Goal: Task Accomplishment & Management: Use online tool/utility

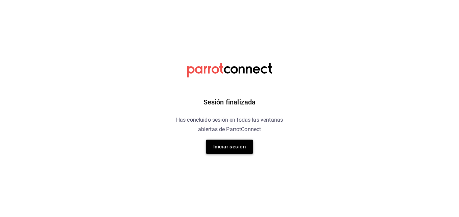
click at [229, 151] on button "Iniciar sesión" at bounding box center [229, 147] width 47 height 14
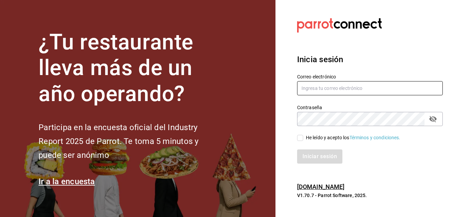
click at [307, 87] on input "text" at bounding box center [370, 88] width 146 height 14
type input "cuerno.cdmx@grupocosteno.com"
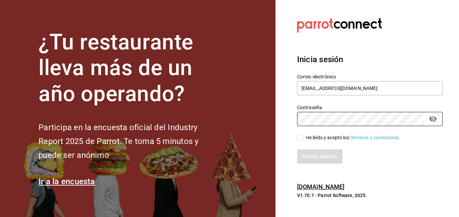
click at [299, 137] on input "He leído y acepto los Términos y condiciones." at bounding box center [300, 138] width 6 height 6
checkbox input "true"
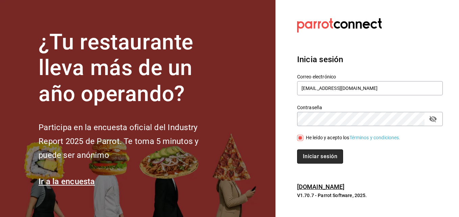
click at [305, 154] on button "Iniciar sesión" at bounding box center [320, 156] width 46 height 14
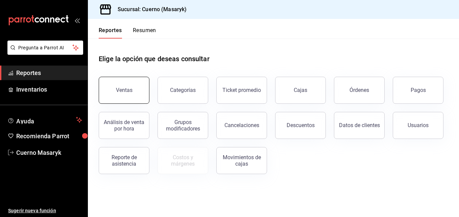
click at [129, 80] on button "Ventas" at bounding box center [124, 90] width 51 height 27
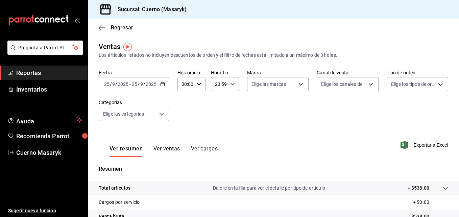
click at [164, 83] on \(Stroke\) "button" at bounding box center [162, 84] width 4 height 4
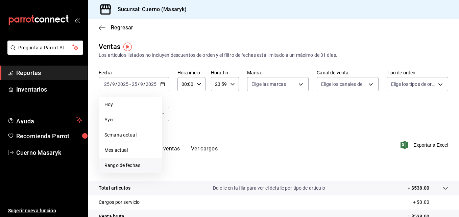
click at [127, 162] on span "Rango de fechas" at bounding box center [130, 165] width 52 height 7
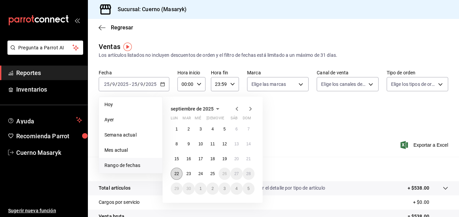
click at [175, 172] on abbr "22" at bounding box center [176, 173] width 4 height 5
click at [214, 173] on abbr "25" at bounding box center [212, 173] width 4 height 5
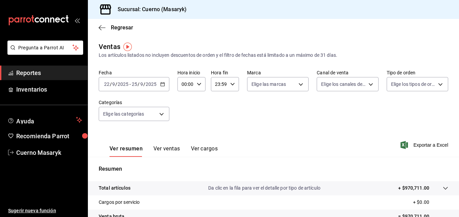
click at [199, 84] on icon "button" at bounding box center [199, 84] width 5 height 5
click at [187, 113] on button "04" at bounding box center [183, 114] width 11 height 14
type input "04:00"
click at [187, 113] on button "04" at bounding box center [183, 114] width 11 height 14
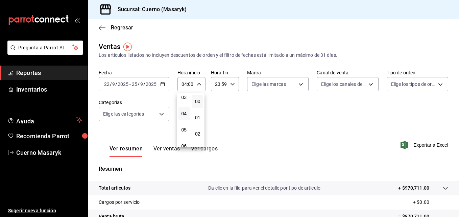
click at [234, 85] on div at bounding box center [229, 108] width 459 height 217
click at [234, 85] on div "23:59 Hora fin" at bounding box center [225, 84] width 28 height 14
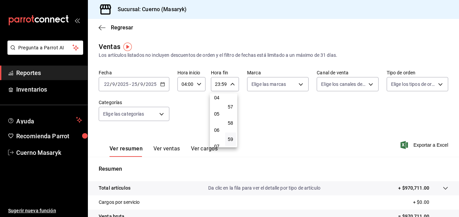
scroll to position [67, 0]
click at [218, 120] on button "05" at bounding box center [216, 116] width 11 height 14
type input "05:59"
click at [293, 101] on div at bounding box center [229, 108] width 459 height 217
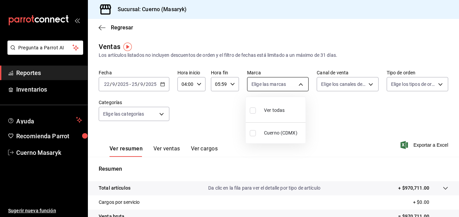
click at [297, 82] on body "Pregunta a Parrot AI Reportes Inventarios Ayuda Recomienda Parrot Cuerno Masary…" at bounding box center [229, 108] width 459 height 217
click at [252, 109] on input "checkbox" at bounding box center [253, 110] width 6 height 6
checkbox input "true"
type input "4ea0d660-02b3-4785-bb88-48b5ef6e196c"
checkbox input "true"
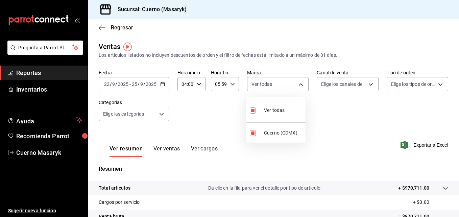
click at [369, 88] on div at bounding box center [229, 108] width 459 height 217
click at [369, 88] on body "Pregunta a Parrot AI Reportes Inventarios Ayuda Recomienda Parrot Cuerno Masary…" at bounding box center [229, 108] width 459 height 217
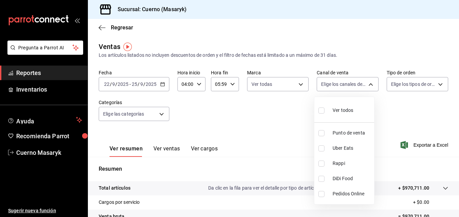
click at [323, 108] on input "checkbox" at bounding box center [321, 110] width 6 height 6
checkbox input "true"
type input "PARROT,UBER_EATS,RAPPI,DIDI_FOOD,ONLINE"
checkbox input "true"
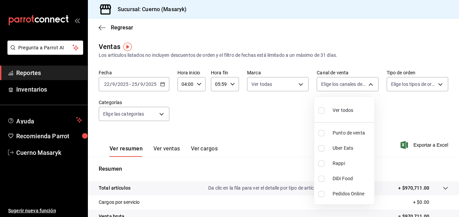
checkbox input "true"
click at [423, 84] on div at bounding box center [229, 108] width 459 height 217
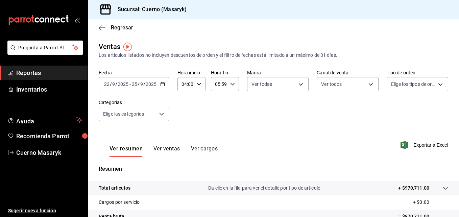
click at [423, 84] on body "Pregunta a Parrot AI Reportes Inventarios Ayuda Recomienda Parrot Cuerno Masary…" at bounding box center [229, 108] width 459 height 217
click at [388, 106] on label at bounding box center [391, 110] width 9 height 10
click at [388, 107] on input "checkbox" at bounding box center [390, 110] width 6 height 6
checkbox input "false"
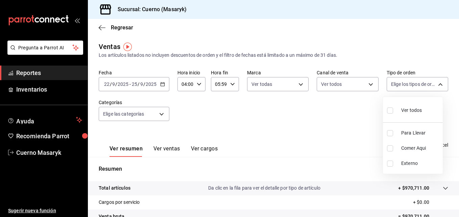
checkbox input "false"
click at [390, 112] on input "checkbox" at bounding box center [390, 110] width 6 height 6
checkbox input "true"
type input "d8208262-291b-4595-bbfa-ed1e8660efdb,73ecdc8a-b505-4242-b24a-d5f1595b9b0a,EXTER…"
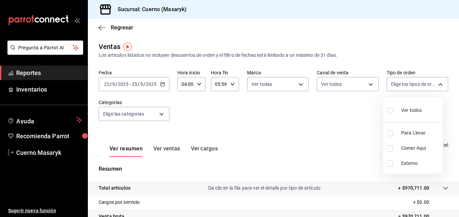
checkbox input "true"
click at [168, 112] on div at bounding box center [229, 108] width 459 height 217
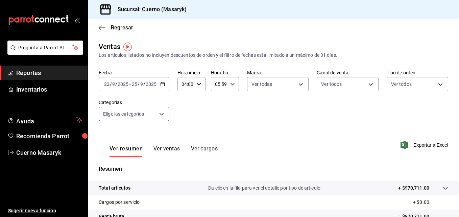
click at [161, 116] on body "Pregunta a Parrot AI Reportes Inventarios Ayuda Recomienda Parrot Cuerno Masary…" at bounding box center [229, 108] width 459 height 217
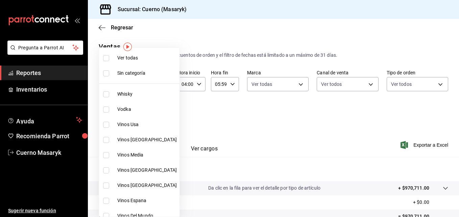
click at [106, 60] on input "checkbox" at bounding box center [106, 58] width 6 height 6
checkbox input "true"
type input "c67b51a2-384c-483e-a5be-40afd3eac247,ec1a4520-4a99-4810-921e-4abf40ebc8c6,cd2d5…"
checkbox input "true"
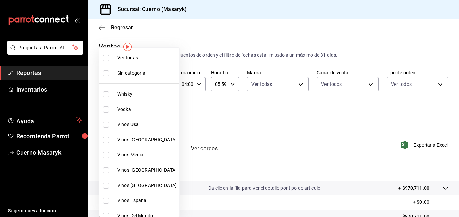
checkbox input "true"
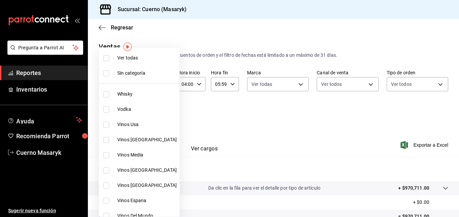
checkbox input "true"
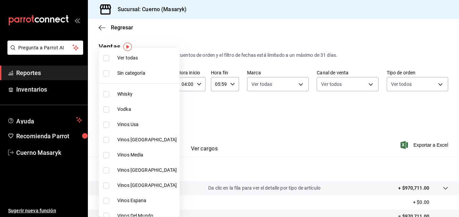
checkbox input "true"
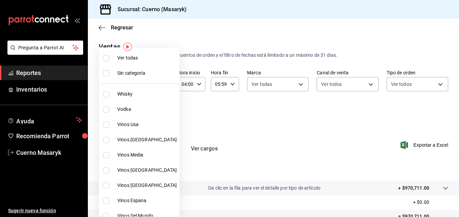
checkbox input "true"
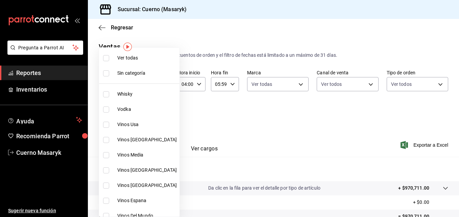
checkbox input "true"
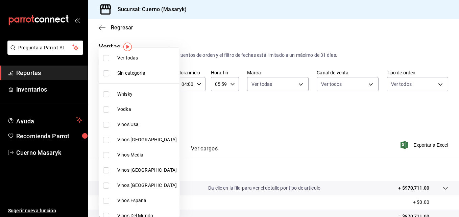
checkbox input "true"
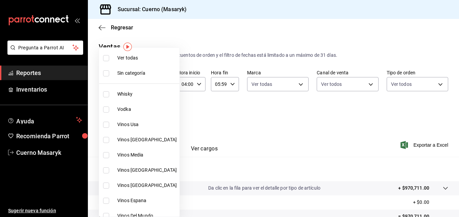
checkbox input "true"
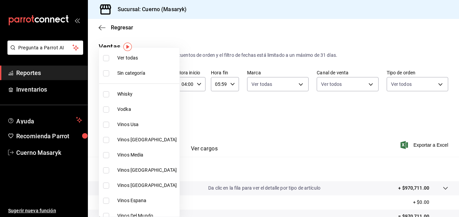
checkbox input "true"
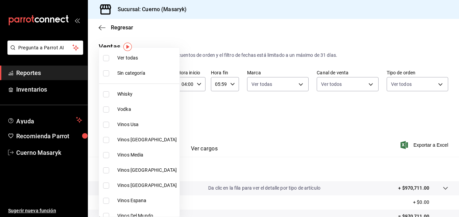
checkbox input "true"
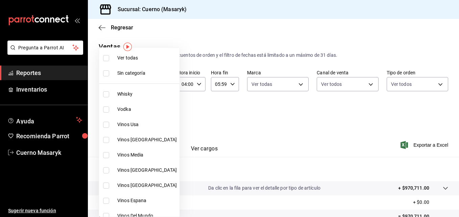
checkbox input "true"
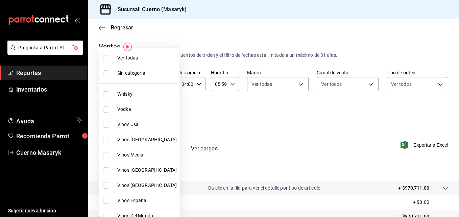
checkbox input "true"
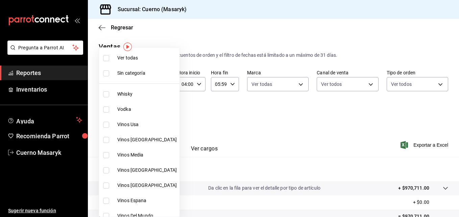
checkbox input "true"
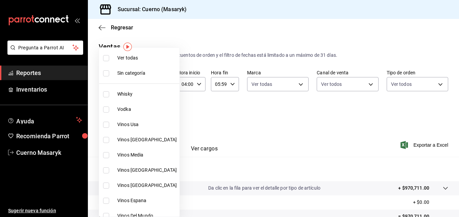
checkbox input "true"
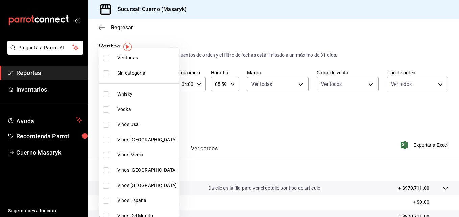
checkbox input "true"
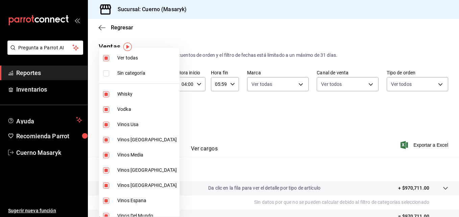
click at [262, 115] on div at bounding box center [229, 108] width 459 height 217
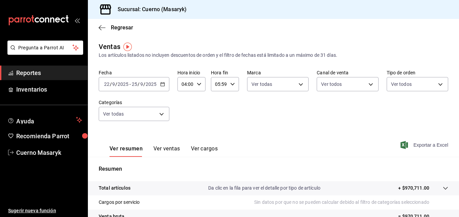
click at [416, 147] on span "Exportar a Excel" at bounding box center [425, 145] width 46 height 8
click at [164, 84] on div "[DATE] [DATE] - [DATE] [DATE]" at bounding box center [134, 84] width 71 height 14
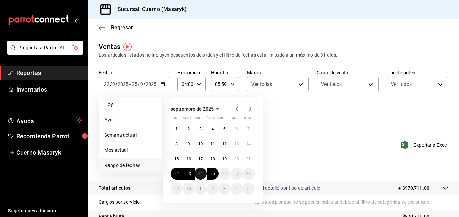
click at [200, 173] on abbr "24" at bounding box center [200, 173] width 4 height 5
click at [213, 173] on abbr "25" at bounding box center [212, 173] width 4 height 5
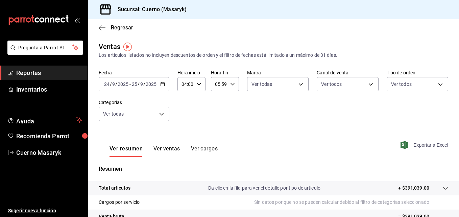
click at [421, 141] on span "Exportar a Excel" at bounding box center [425, 145] width 46 height 8
